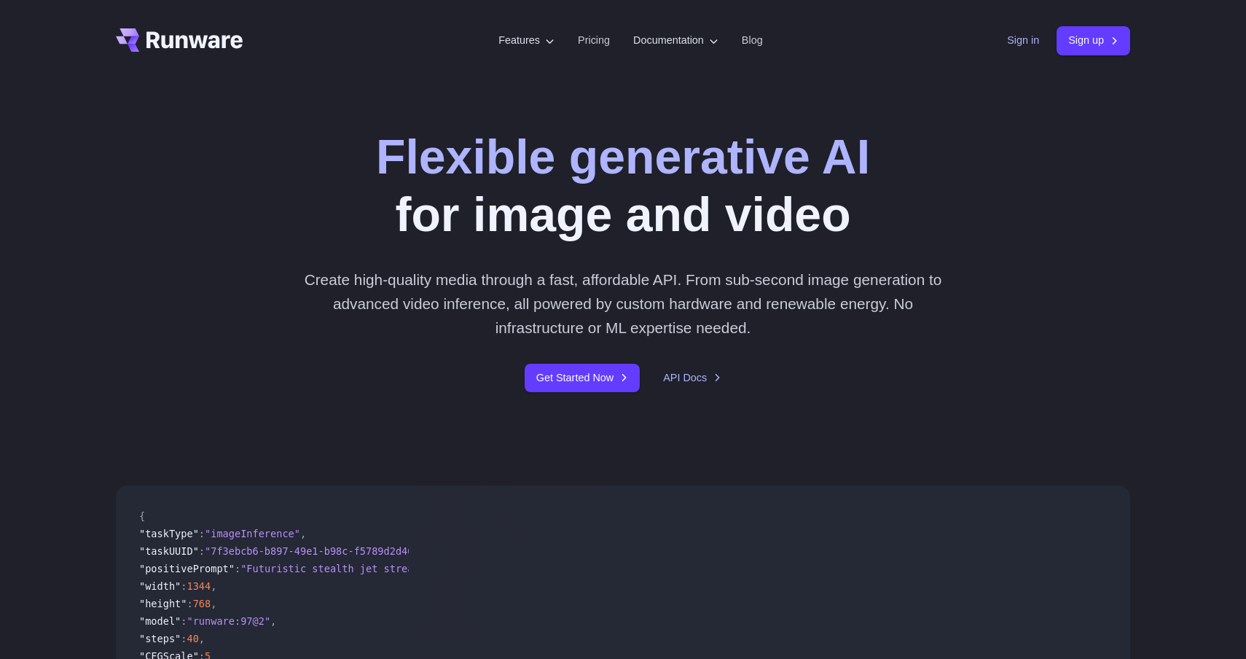
click at [1010, 35] on link "Sign in" at bounding box center [1023, 40] width 32 height 17
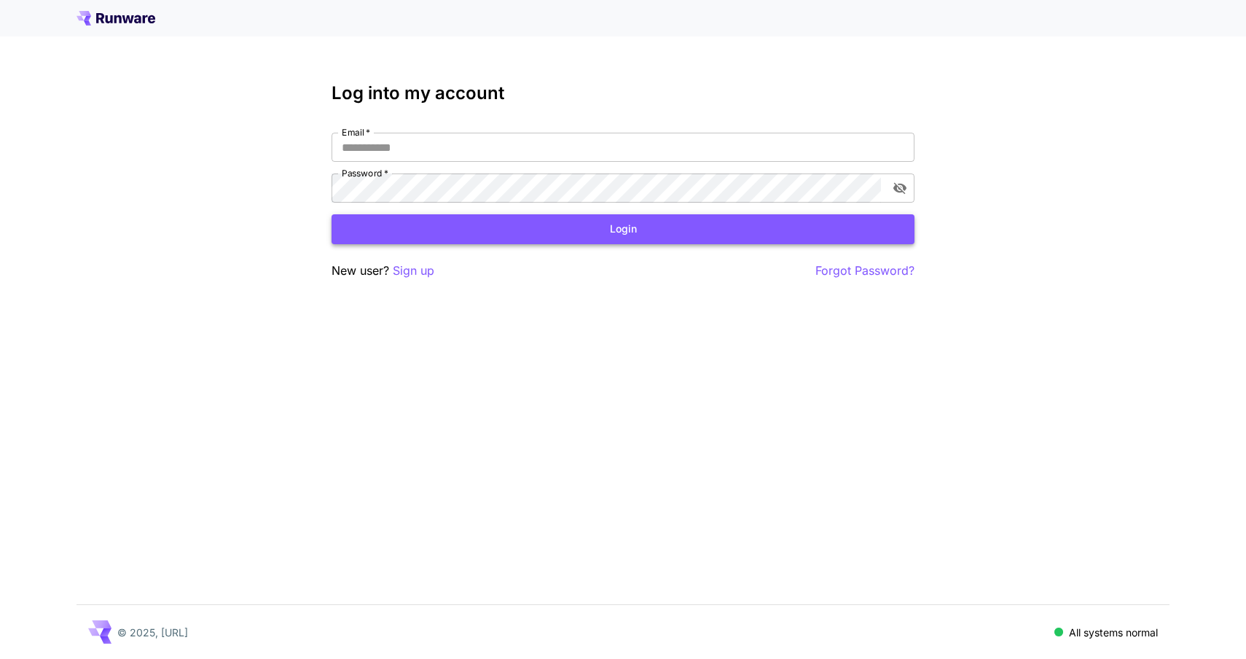
type input "**********"
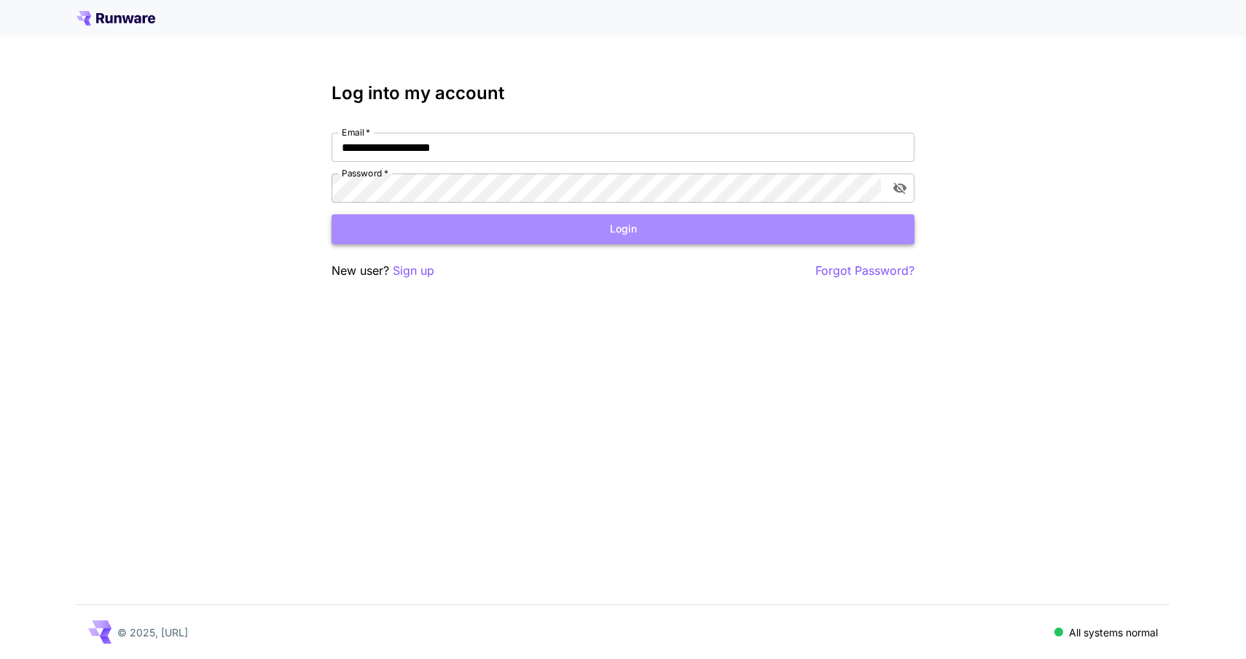
click at [608, 217] on button "Login" at bounding box center [622, 229] width 583 height 30
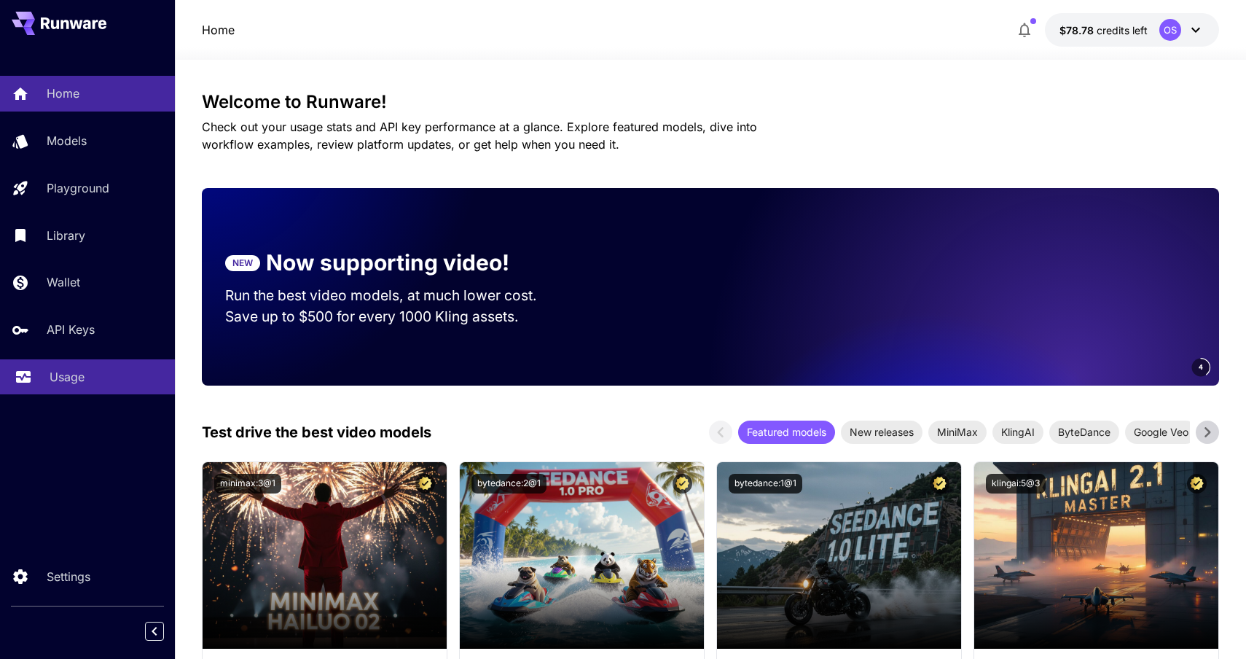
click at [44, 385] on link "Usage" at bounding box center [87, 377] width 175 height 36
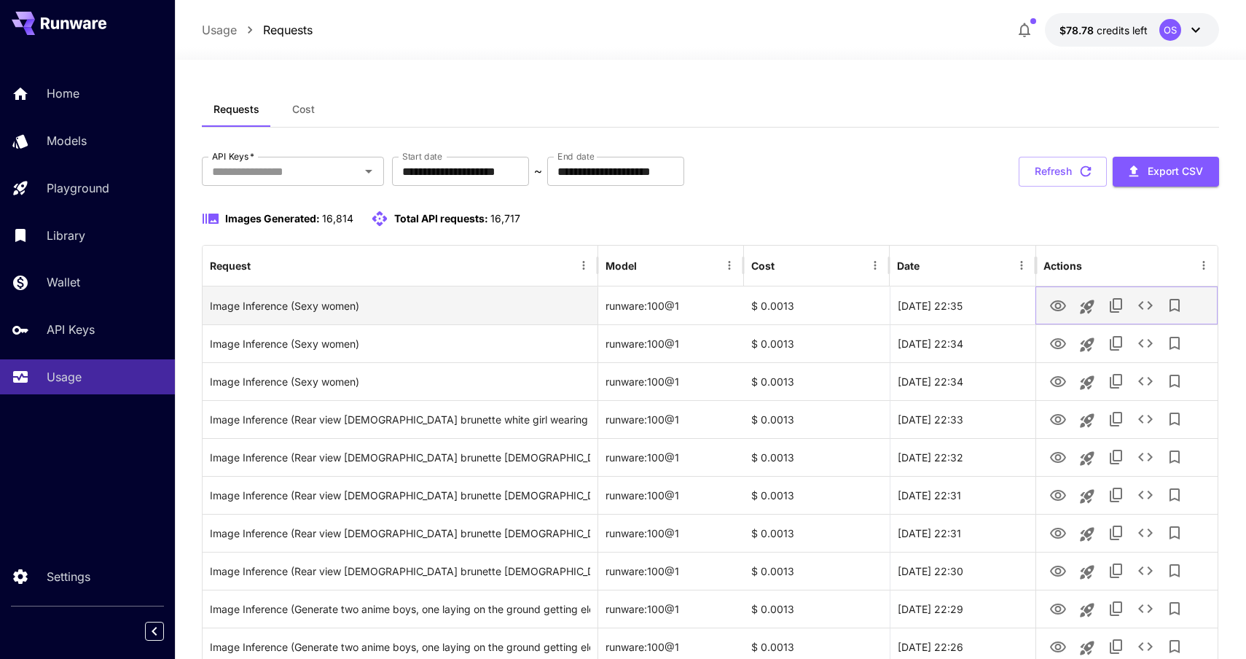
click at [1051, 307] on icon "View Image" at bounding box center [1058, 305] width 16 height 11
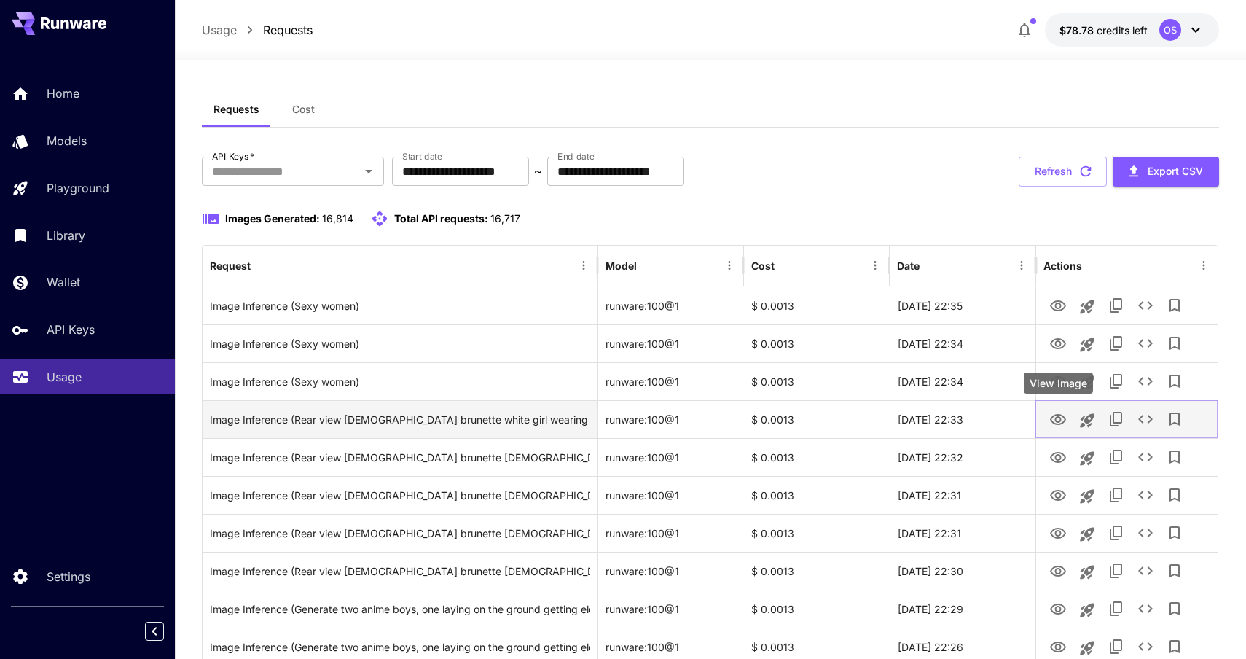
click at [1063, 419] on icon "View Image" at bounding box center [1057, 419] width 17 height 17
